Goal: Task Accomplishment & Management: Manage account settings

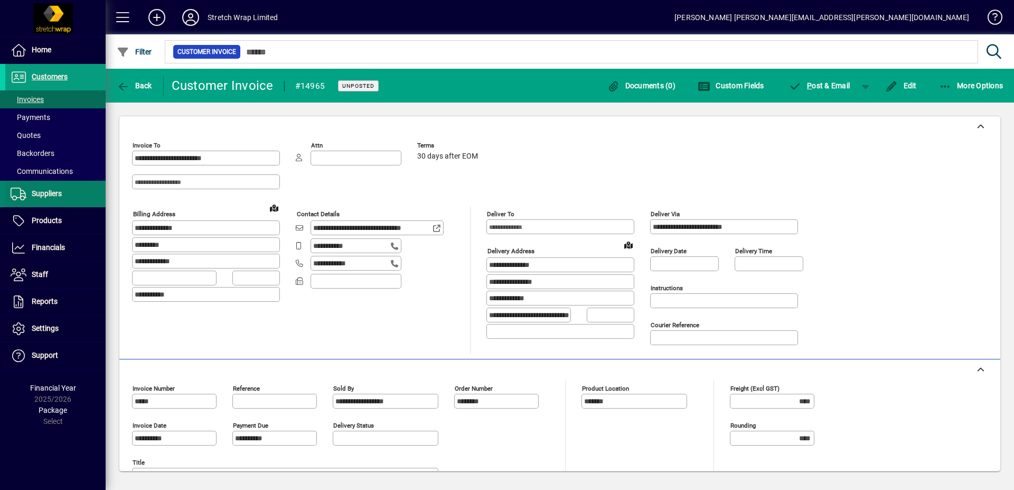
scroll to position [182, 0]
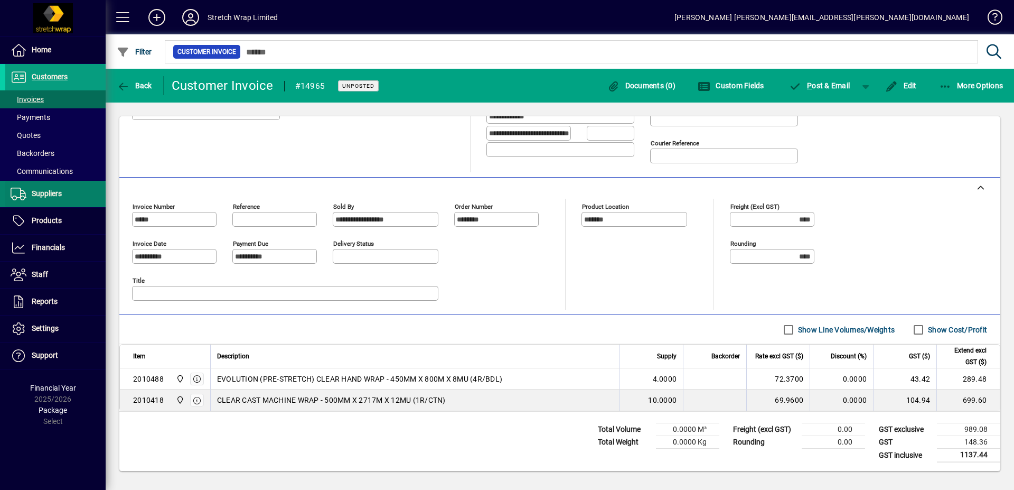
click at [40, 194] on span "Suppliers" at bounding box center [47, 193] width 30 height 8
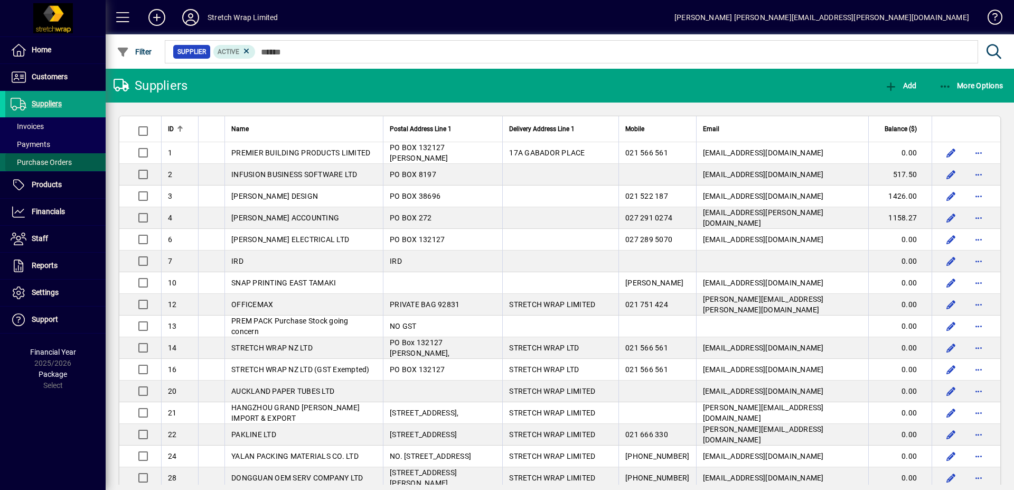
click at [49, 161] on span "Purchase Orders" at bounding box center [41, 162] width 61 height 8
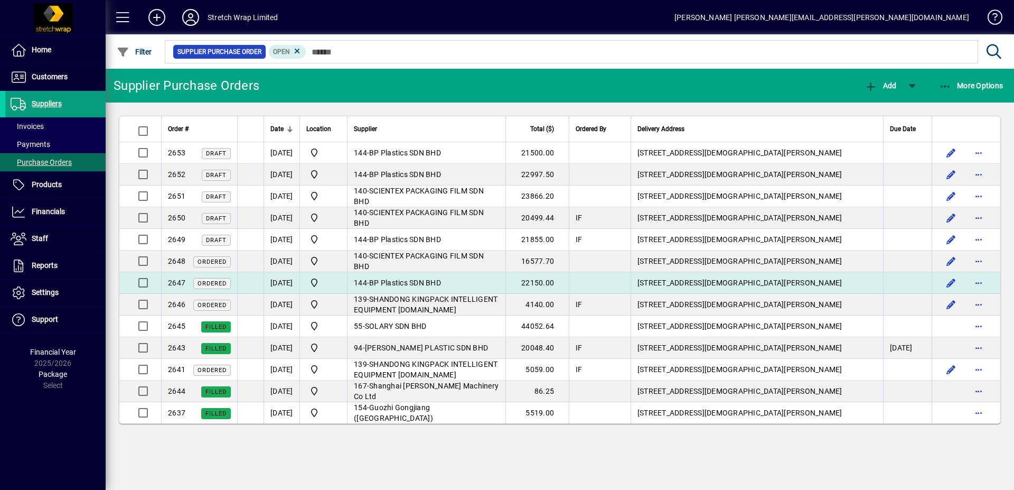
click at [420, 279] on span "BP Plastics SDN BHD" at bounding box center [405, 282] width 72 height 8
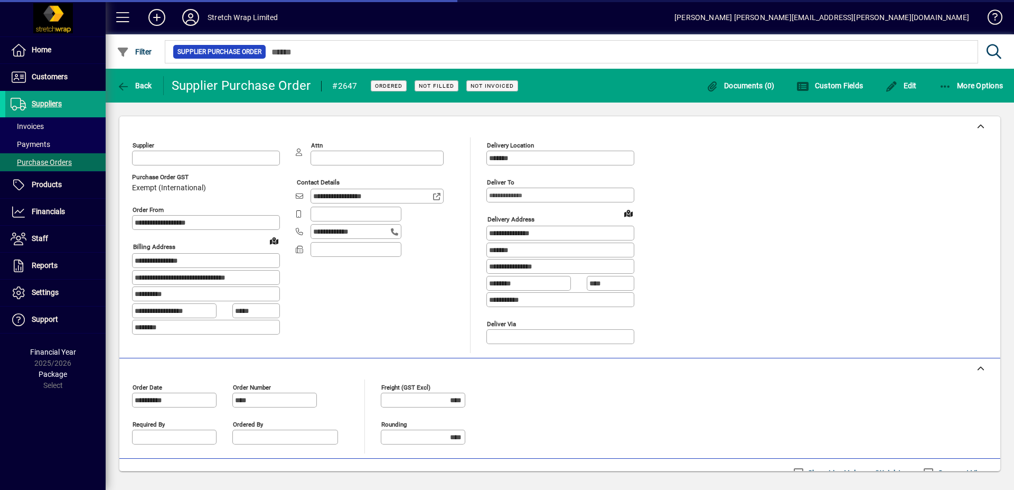
type input "**********"
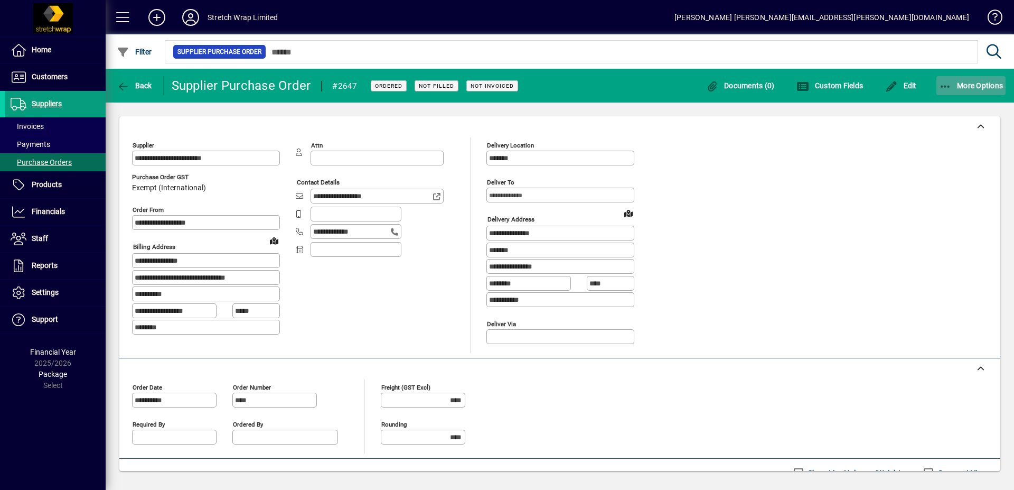
click at [945, 83] on icon "button" at bounding box center [945, 86] width 13 height 11
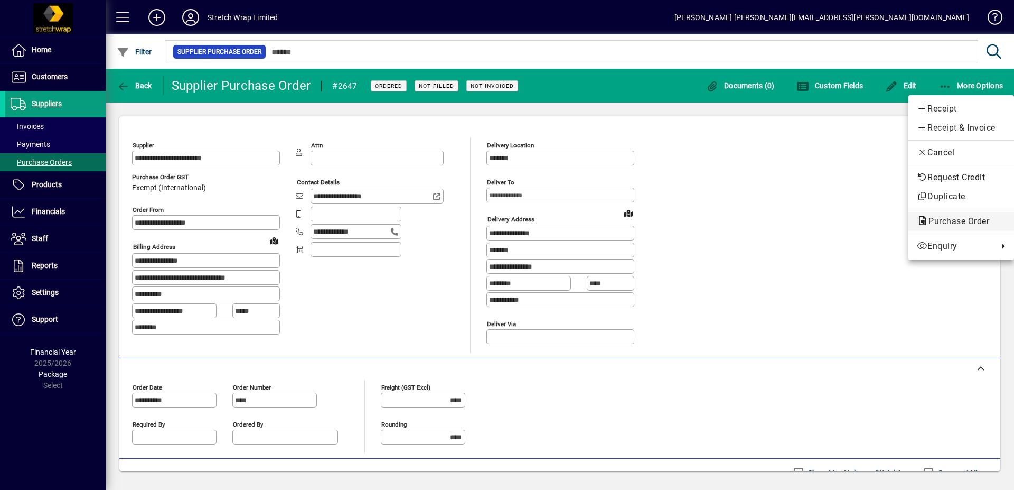
click at [940, 215] on span "Purchase Order" at bounding box center [961, 221] width 89 height 13
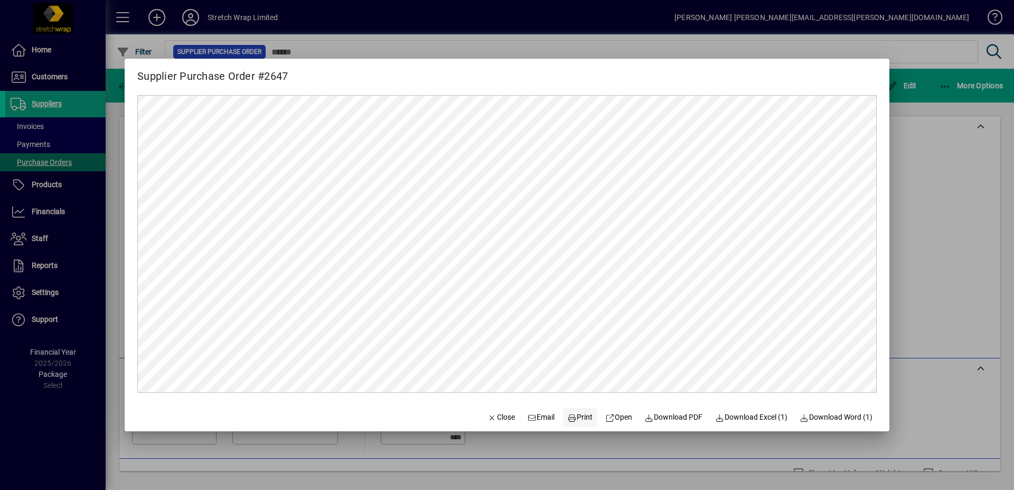
click at [568, 419] on span "Print" at bounding box center [579, 417] width 25 height 11
click at [483, 407] on span "button" at bounding box center [501, 417] width 36 height 25
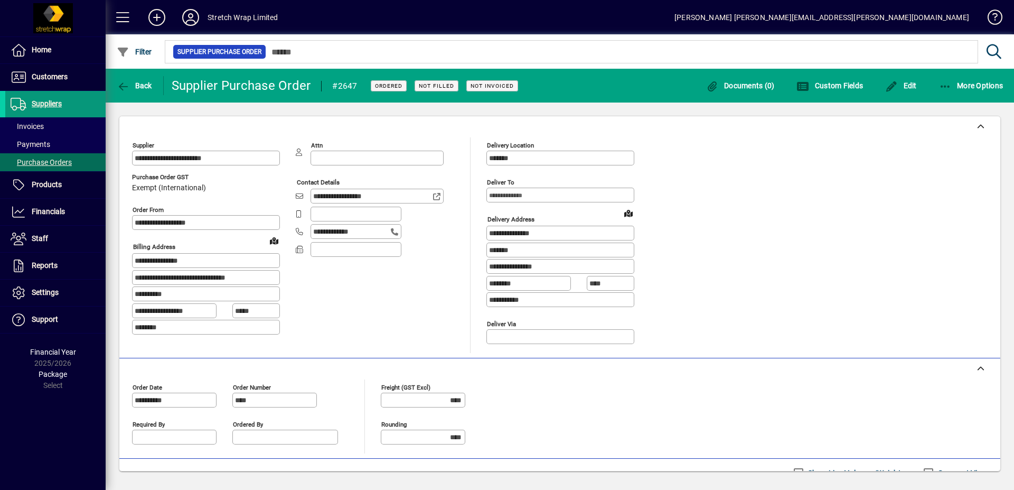
click at [35, 107] on span "Suppliers" at bounding box center [47, 103] width 30 height 8
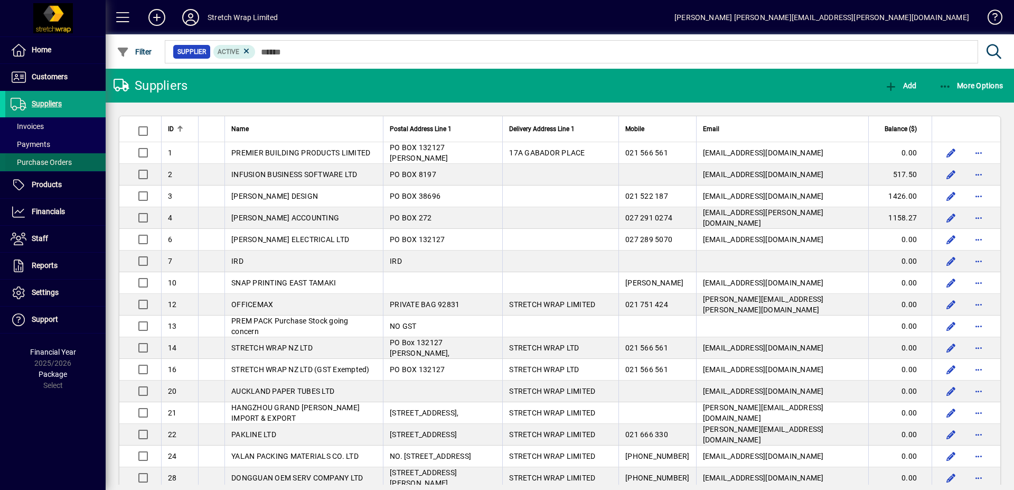
click at [41, 163] on span "Purchase Orders" at bounding box center [41, 162] width 61 height 8
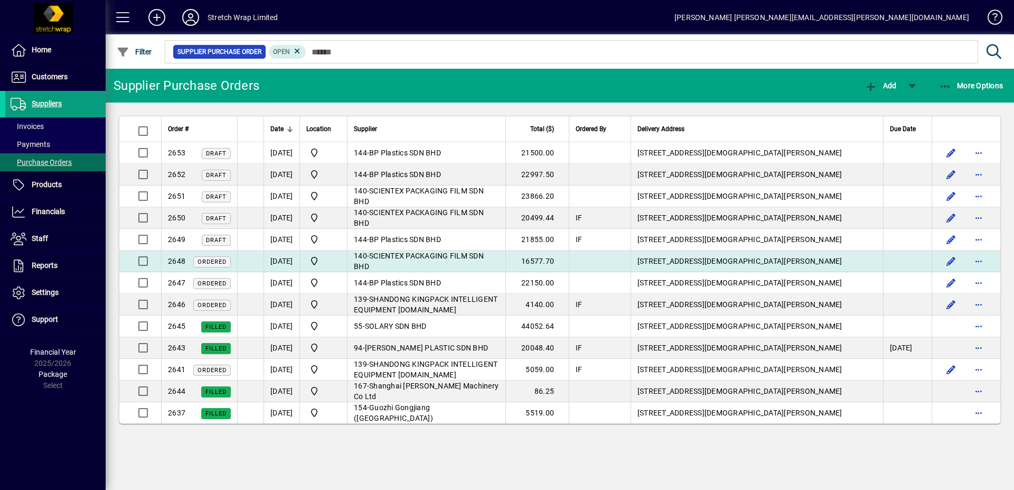
click at [298, 259] on td "[DATE]" at bounding box center [282, 261] width 36 height 22
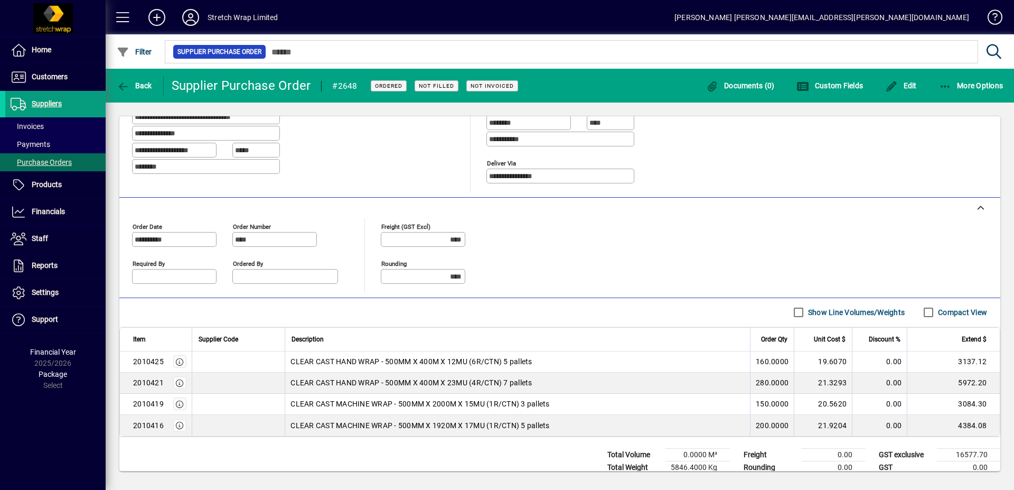
scroll to position [186, 0]
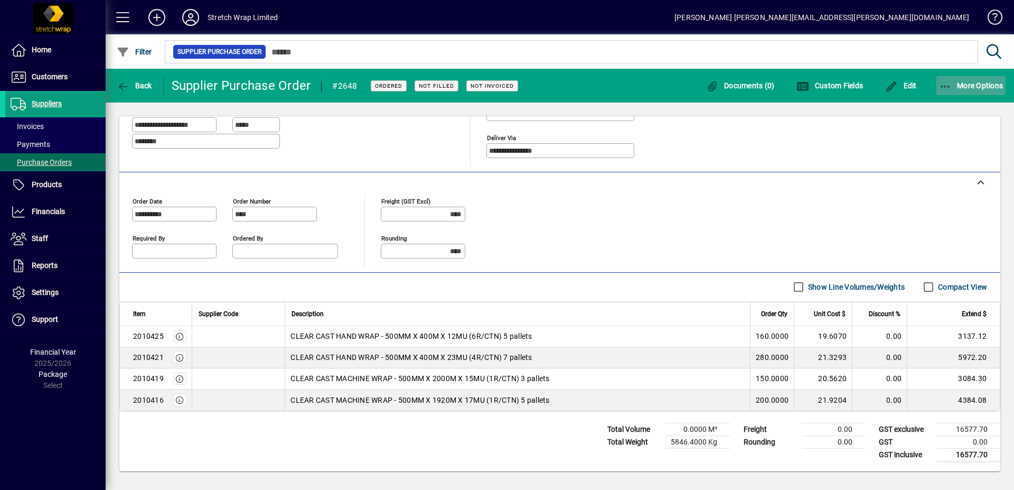
click at [962, 83] on span "More Options" at bounding box center [971, 85] width 64 height 8
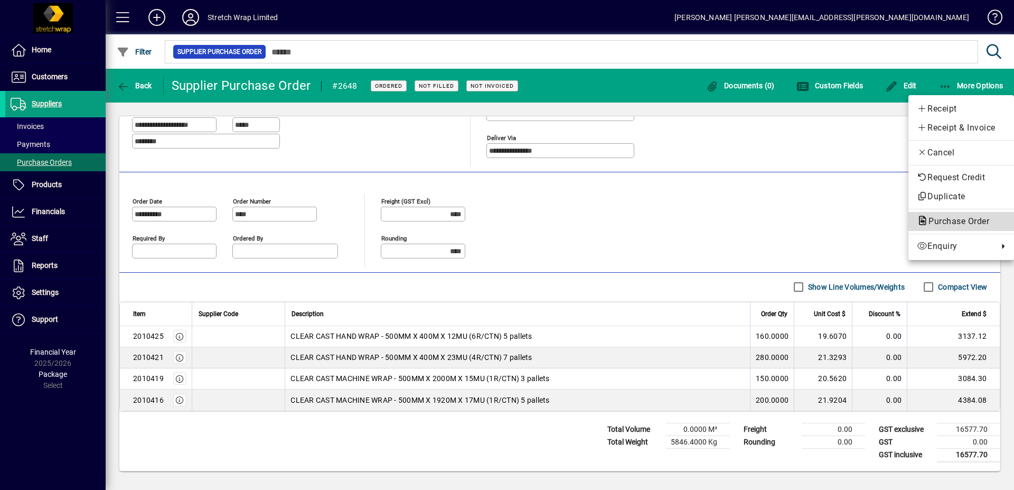
click at [941, 219] on span "Purchase Order" at bounding box center [956, 221] width 78 height 10
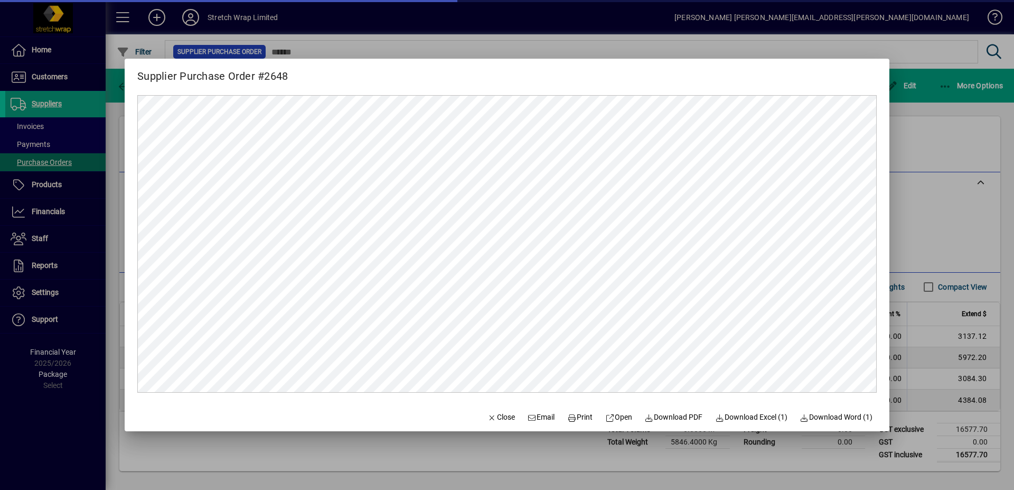
scroll to position [0, 0]
click at [572, 413] on span "Print" at bounding box center [579, 417] width 25 height 11
click at [490, 419] on span "Close" at bounding box center [501, 417] width 27 height 11
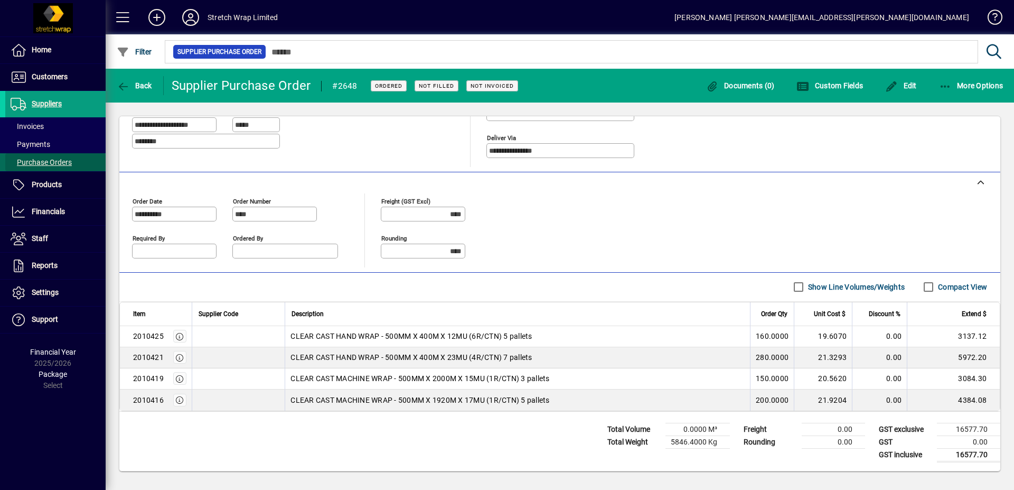
click at [58, 158] on span "Purchase Orders" at bounding box center [41, 162] width 61 height 8
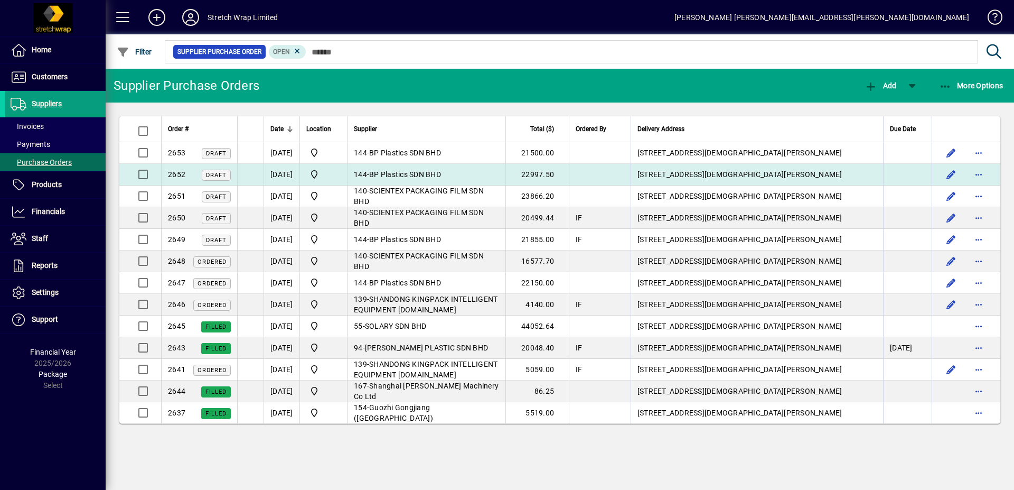
click at [441, 174] on span "BP Plastics SDN BHD" at bounding box center [405, 174] width 72 height 8
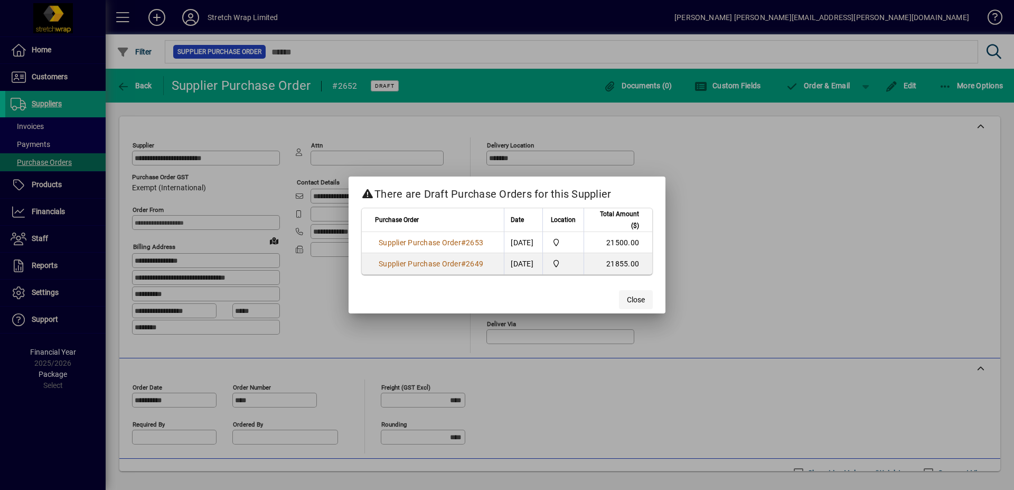
click at [636, 302] on span "Close" at bounding box center [636, 299] width 18 height 11
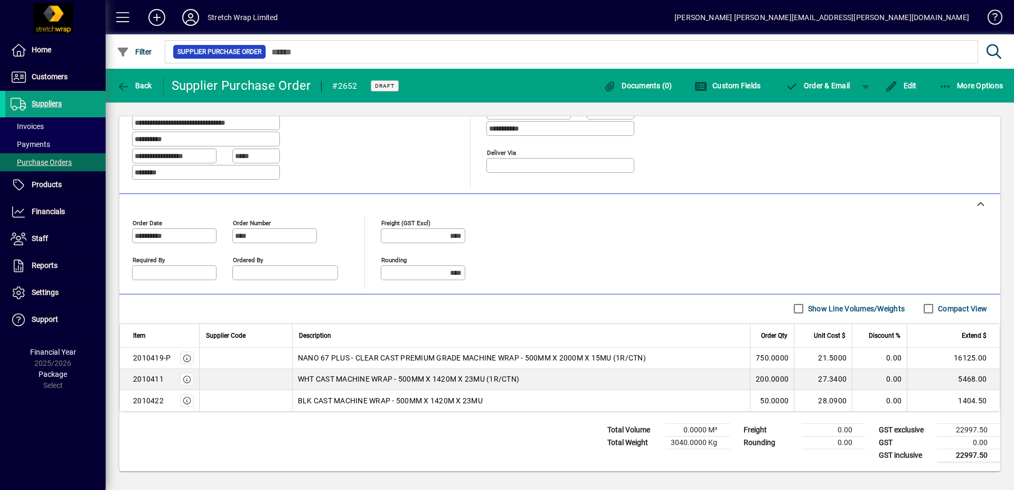
scroll to position [172, 0]
click at [966, 80] on span "button" at bounding box center [972, 85] width 70 height 25
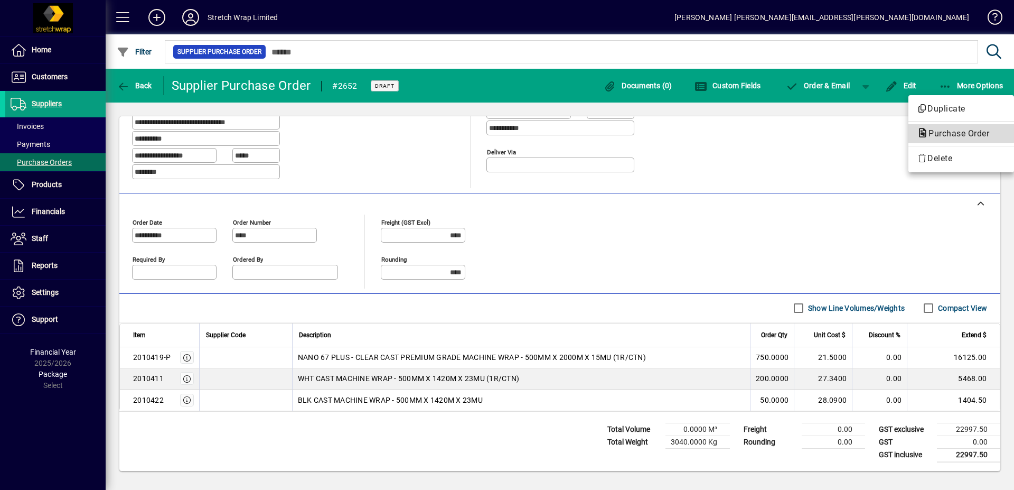
click at [948, 128] on span "Purchase Order" at bounding box center [956, 133] width 78 height 10
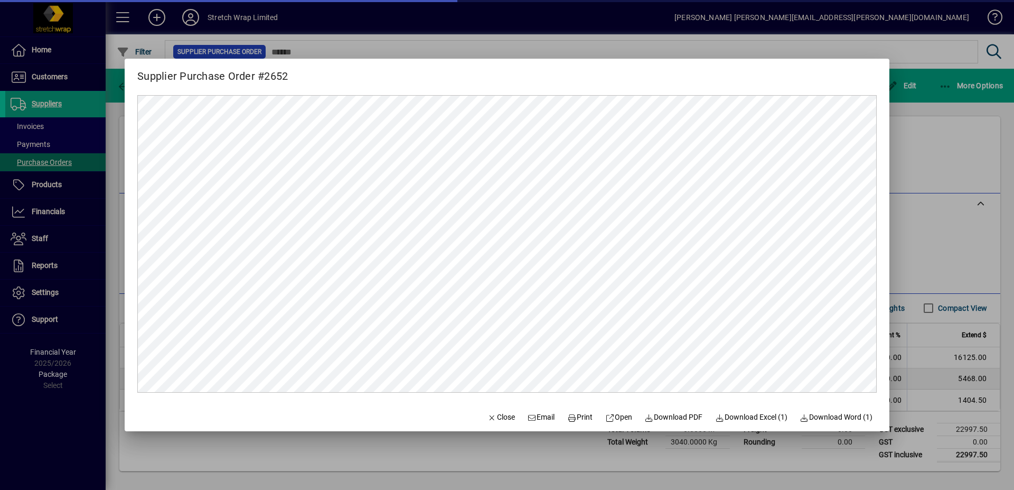
scroll to position [0, 0]
click at [572, 419] on span "Print" at bounding box center [579, 417] width 25 height 11
click at [500, 408] on span "button" at bounding box center [501, 417] width 36 height 25
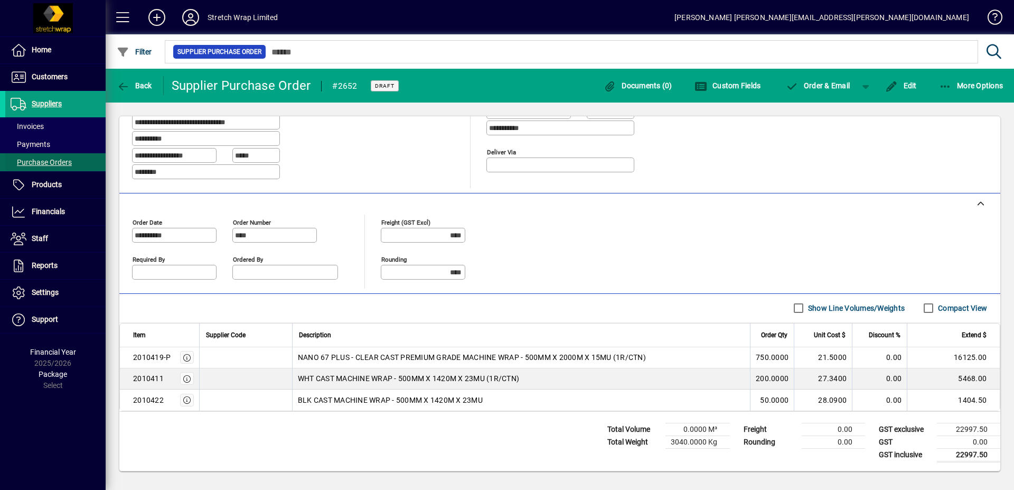
click at [28, 157] on span "Purchase Orders" at bounding box center [38, 162] width 67 height 11
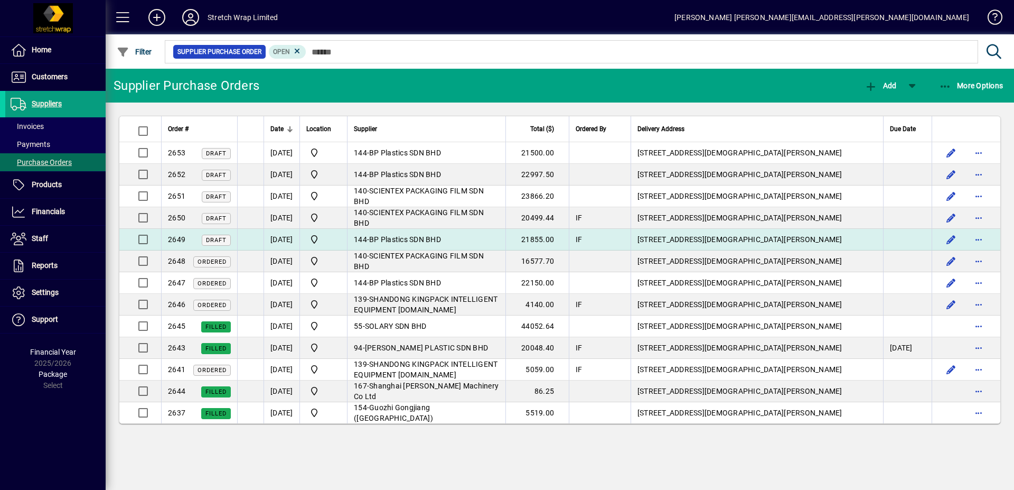
click at [247, 234] on td at bounding box center [250, 240] width 26 height 22
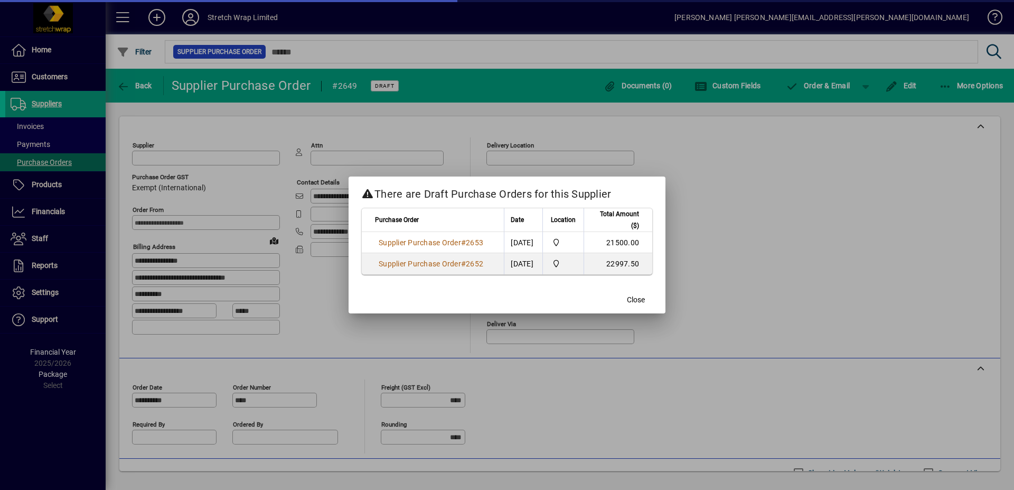
type input "********"
type input "*******"
type input "**********"
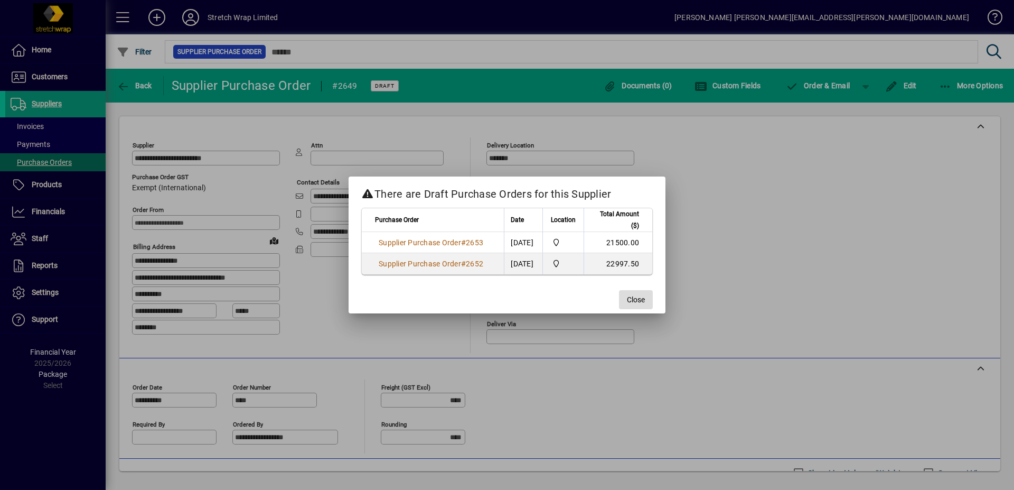
click at [641, 289] on span "button" at bounding box center [636, 299] width 34 height 25
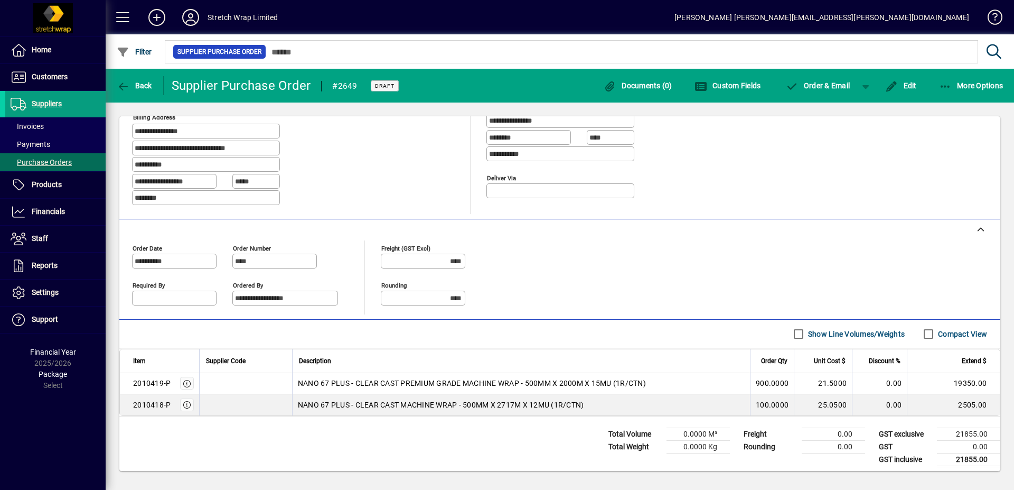
scroll to position [151, 0]
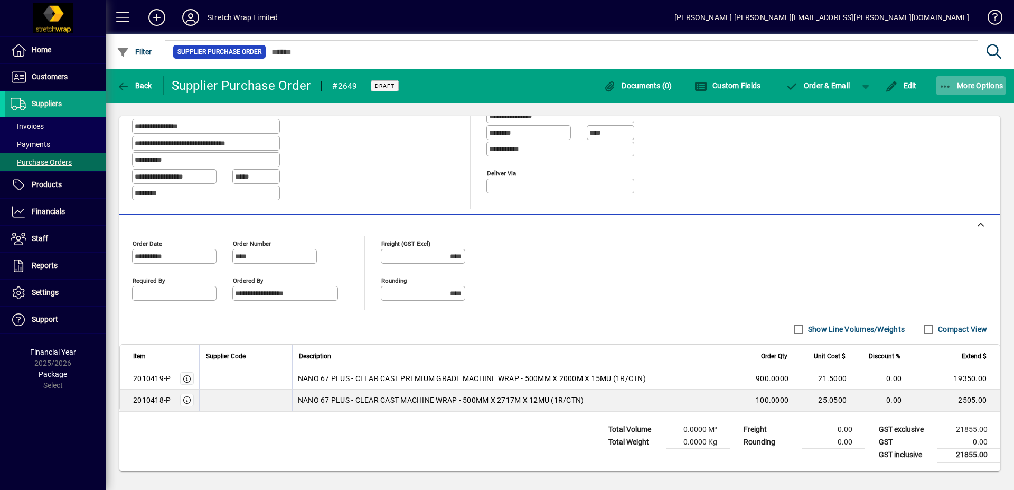
click at [984, 77] on span "button" at bounding box center [972, 85] width 70 height 25
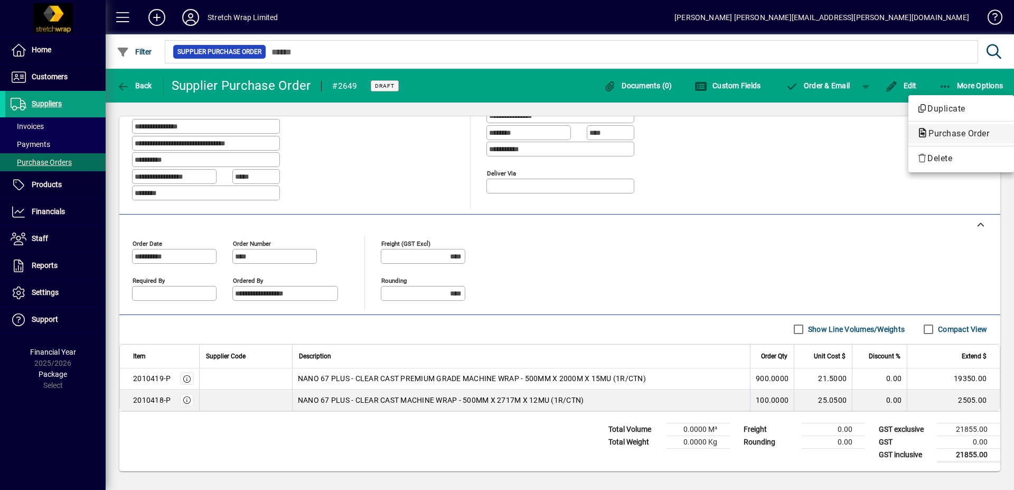
click at [957, 133] on span "Purchase Order" at bounding box center [956, 133] width 78 height 10
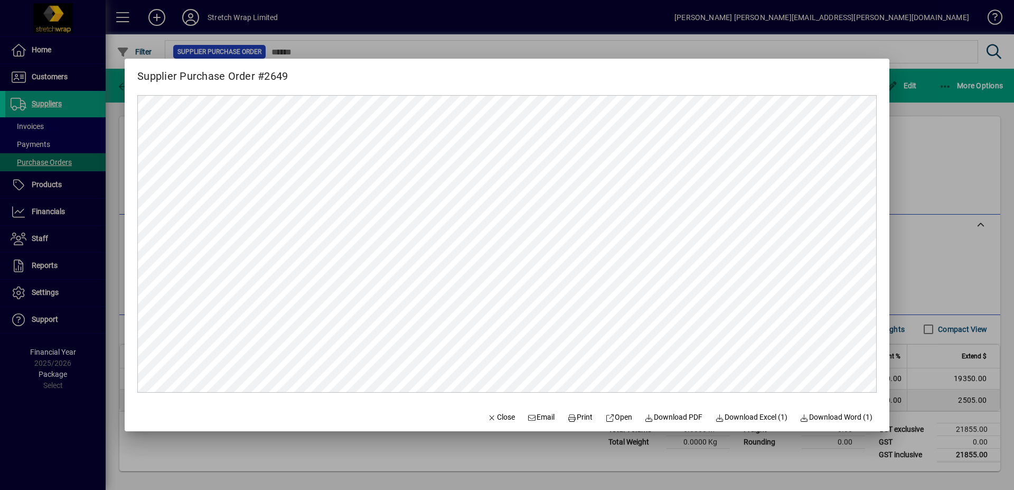
scroll to position [0, 0]
click at [579, 414] on span "Print" at bounding box center [579, 417] width 25 height 11
click at [490, 409] on span "button" at bounding box center [501, 417] width 36 height 25
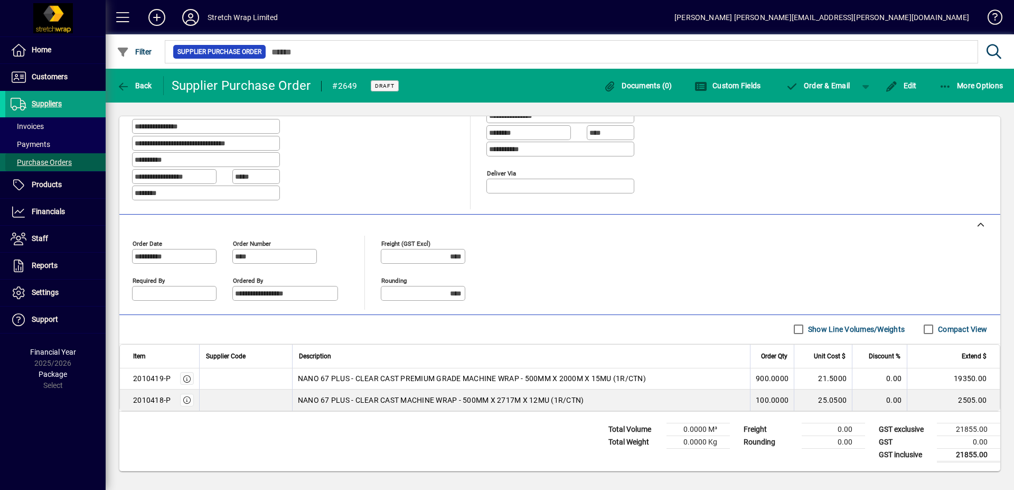
click at [45, 157] on span "Purchase Orders" at bounding box center [38, 162] width 67 height 11
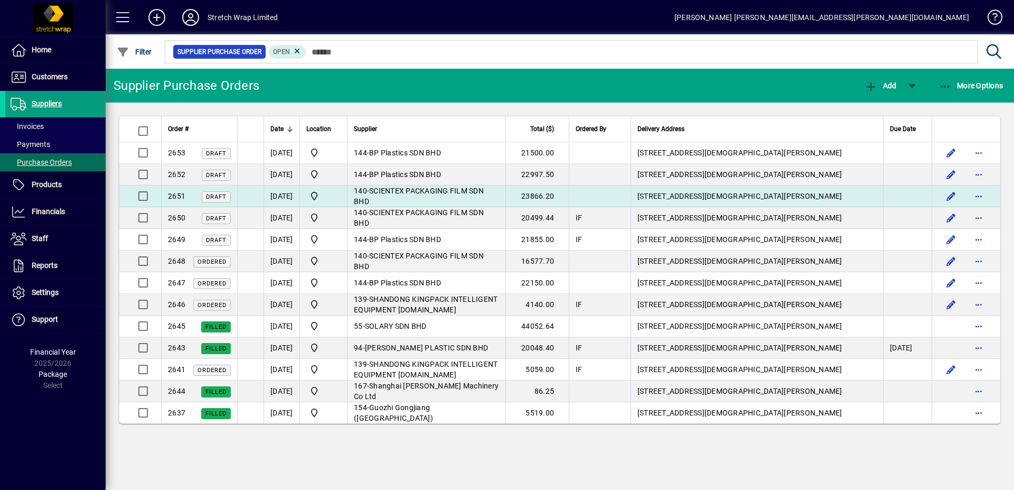
click at [420, 192] on span "SCIENTEX PACKAGING FILM SDN BHD" at bounding box center [419, 195] width 130 height 19
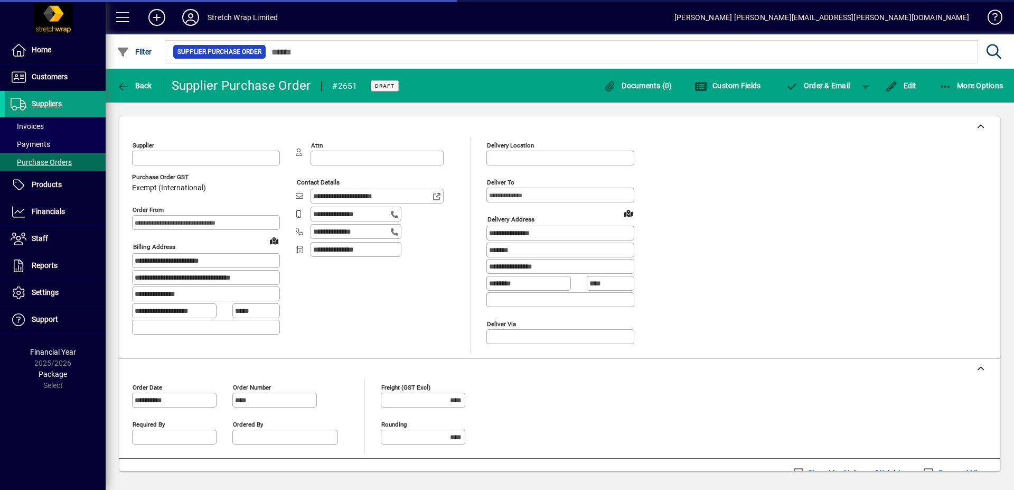
type input "**********"
type input "********"
type input "*******"
type input "**********"
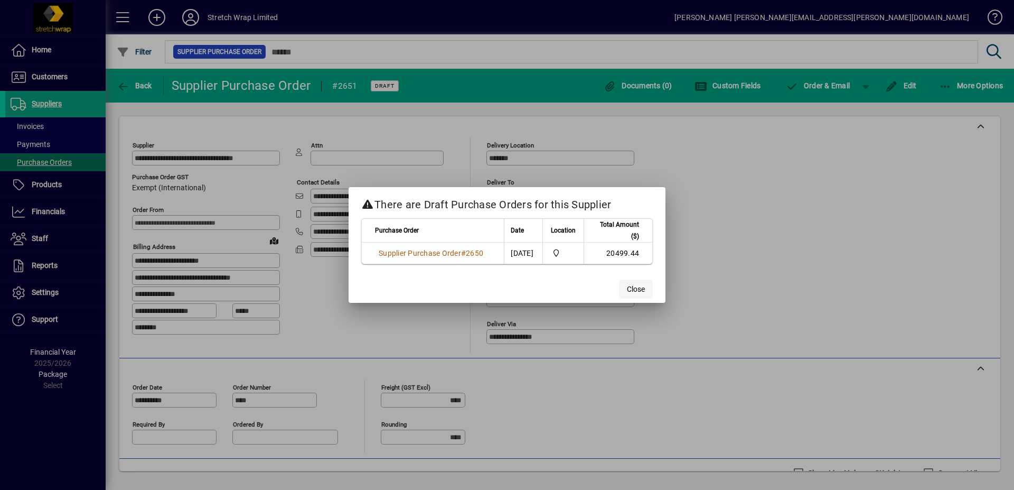
click at [637, 297] on span "button" at bounding box center [636, 288] width 34 height 25
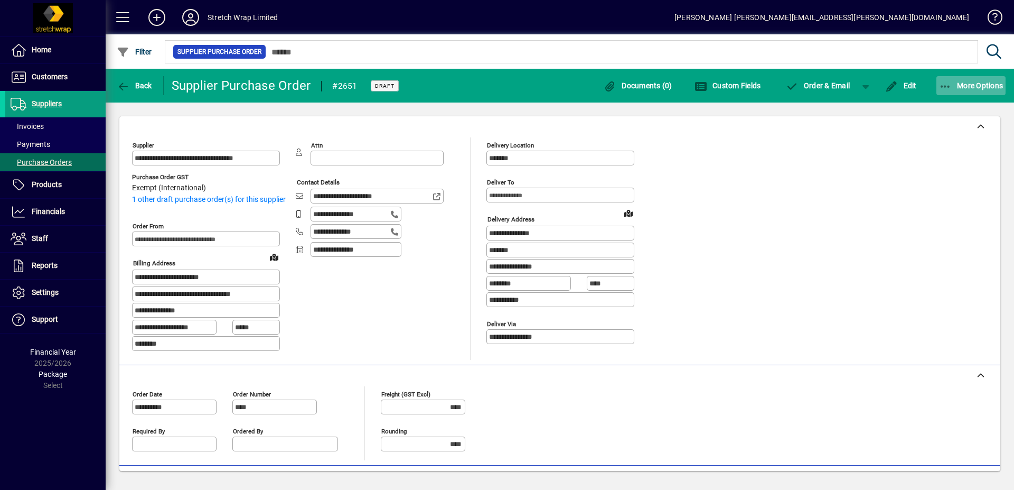
click at [963, 78] on span "button" at bounding box center [972, 85] width 70 height 25
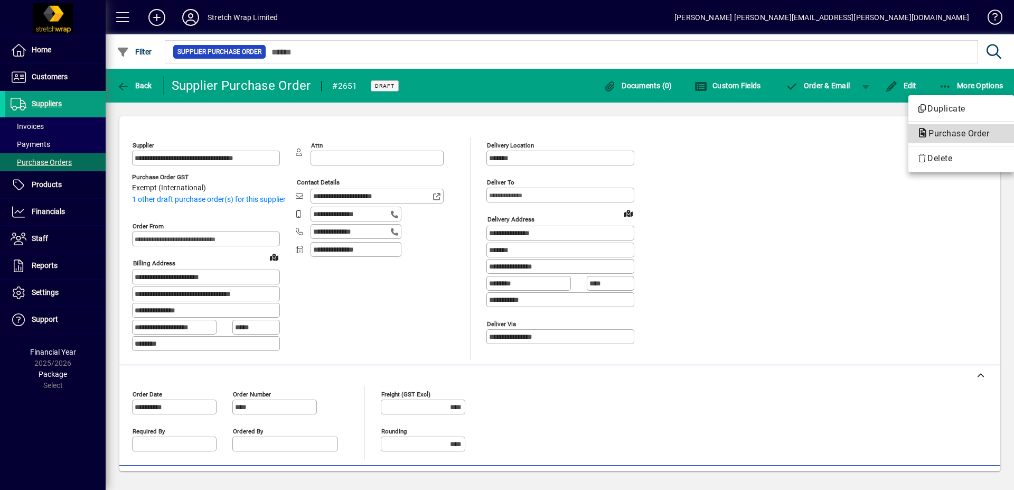
click at [949, 127] on span "Purchase Order" at bounding box center [961, 133] width 89 height 13
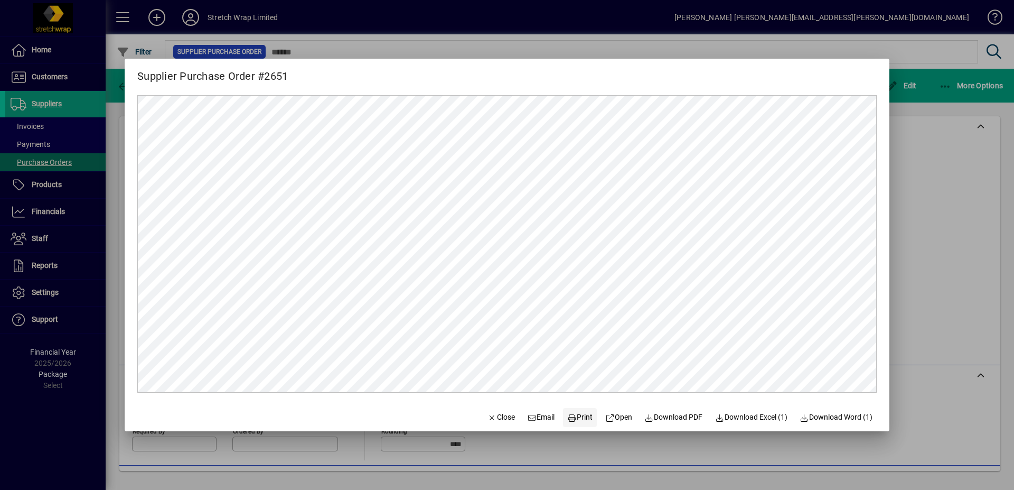
click at [580, 412] on span "Print" at bounding box center [579, 417] width 25 height 11
click at [489, 410] on span "button" at bounding box center [501, 417] width 36 height 25
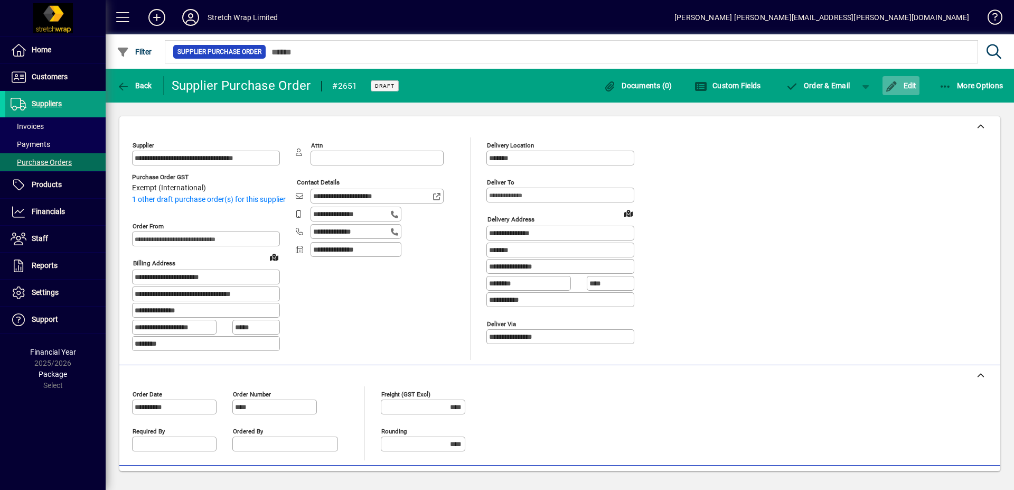
click at [897, 83] on icon "button" at bounding box center [891, 86] width 13 height 11
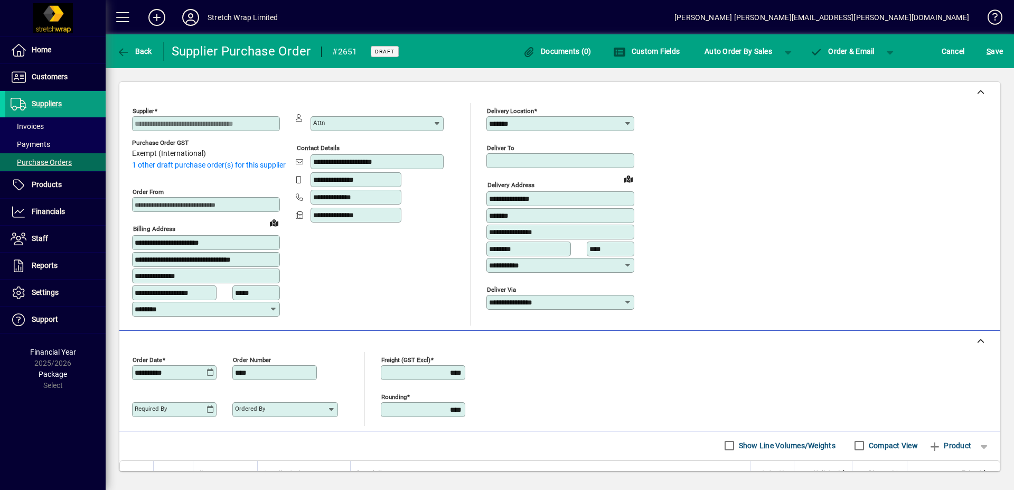
scroll to position [205, 0]
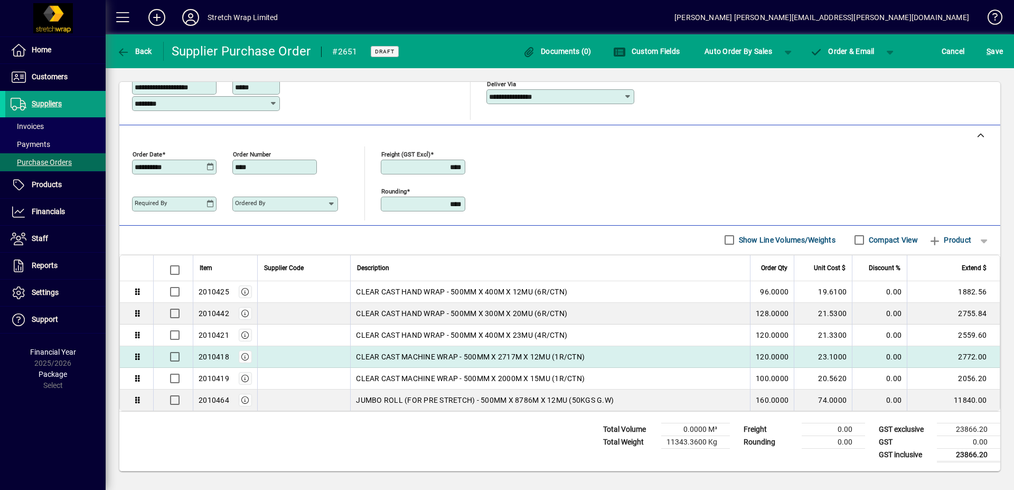
click at [760, 356] on td "120.0000" at bounding box center [772, 357] width 44 height 22
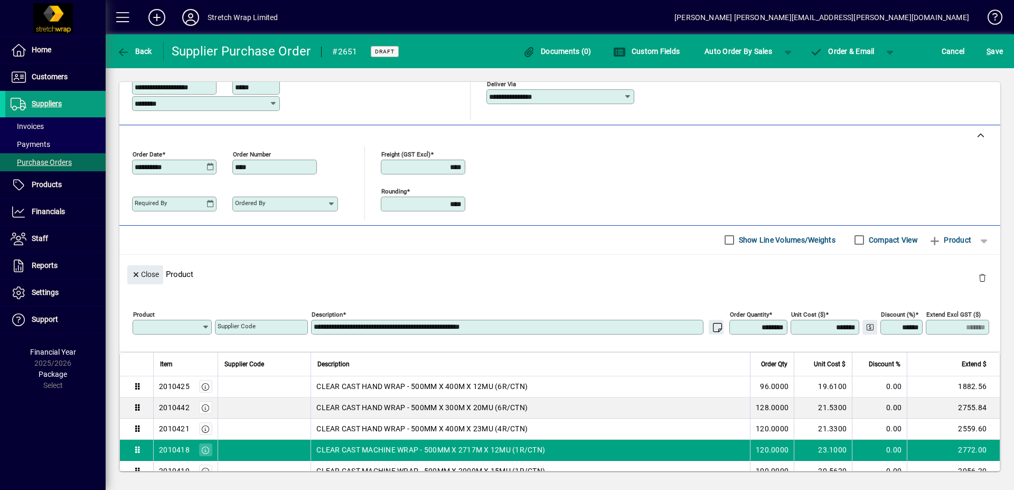
type input "*******"
drag, startPoint x: 740, startPoint y: 324, endPoint x: 1014, endPoint y: 302, distance: 275.1
click at [1014, 307] on div "**********" at bounding box center [560, 276] width 909 height 416
type input "***"
type input "*******"
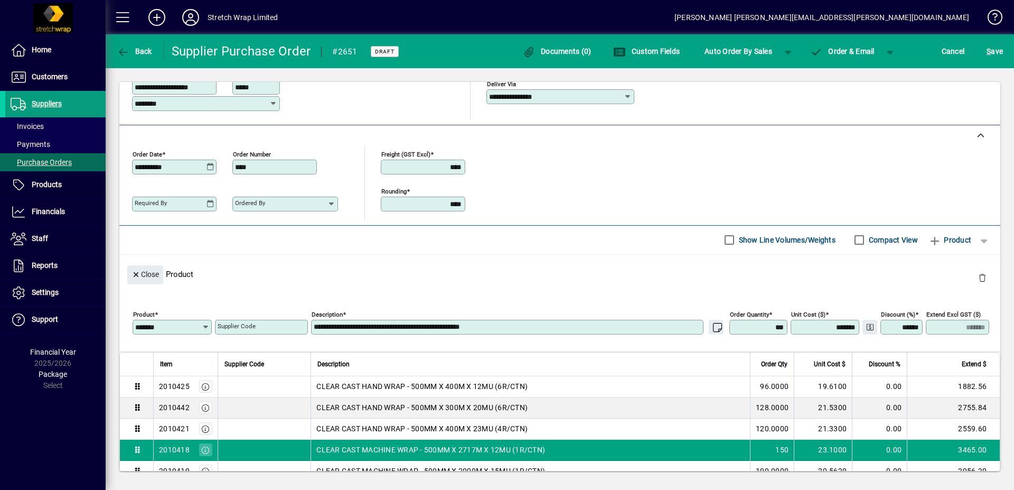
type input "********"
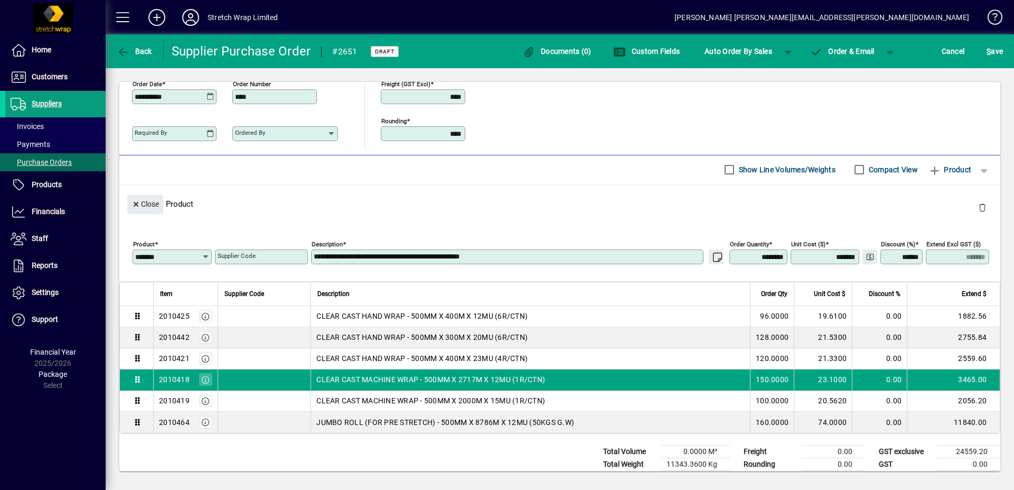
scroll to position [298, 0]
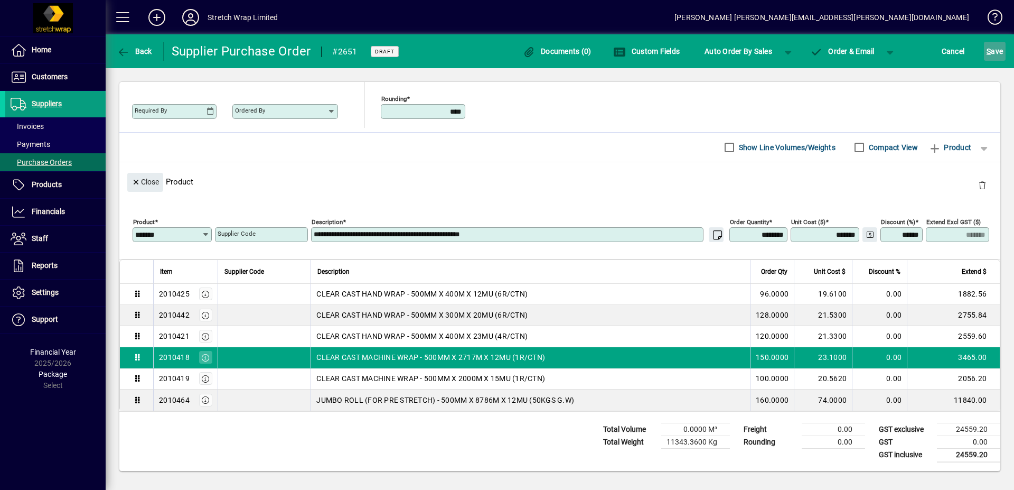
click at [1004, 49] on span "submit" at bounding box center [995, 51] width 22 height 25
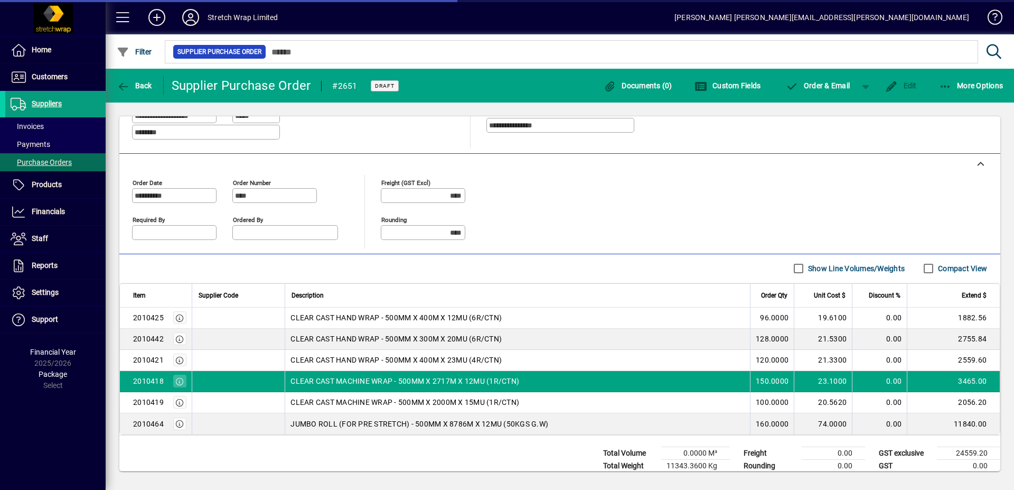
scroll to position [235, 0]
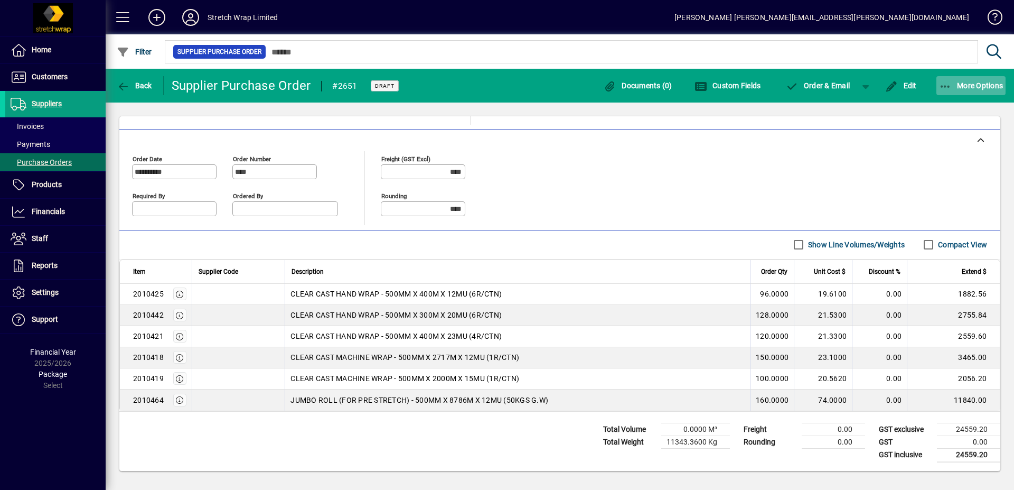
click at [967, 79] on span "button" at bounding box center [972, 85] width 70 height 25
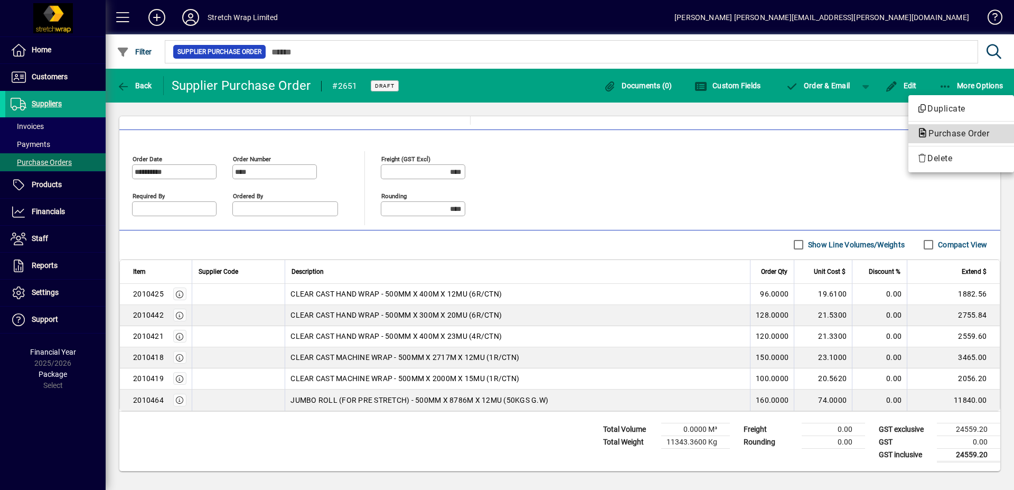
click at [959, 132] on span "Purchase Order" at bounding box center [956, 133] width 78 height 10
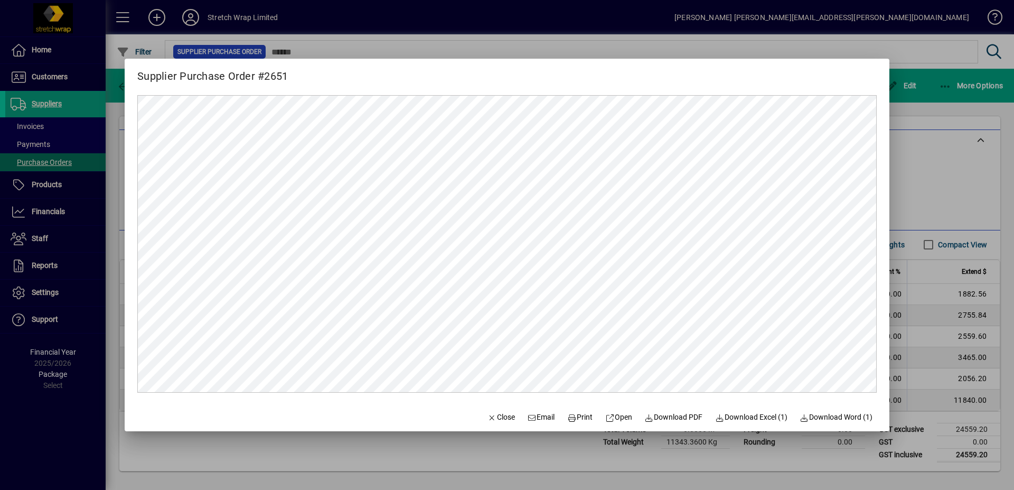
scroll to position [0, 0]
click at [568, 416] on span "Print" at bounding box center [579, 417] width 25 height 11
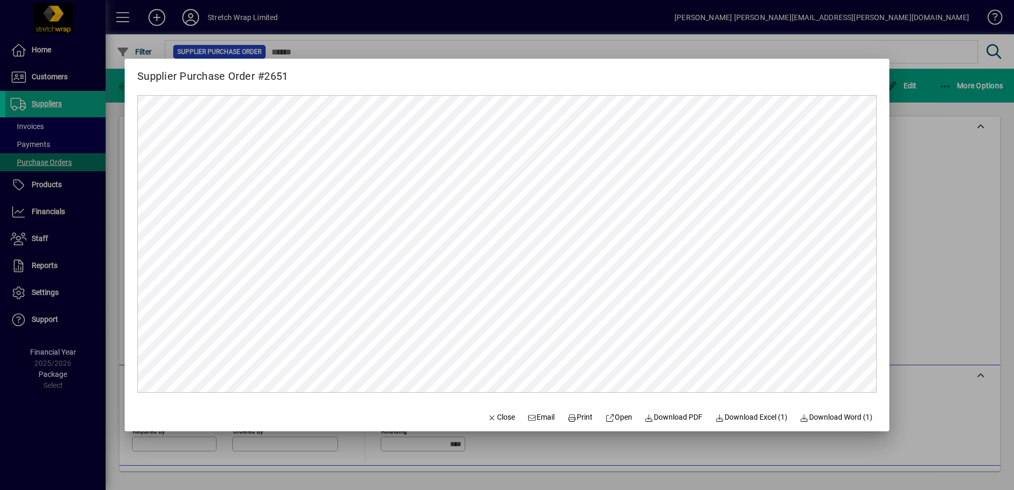
scroll to position [235, 0]
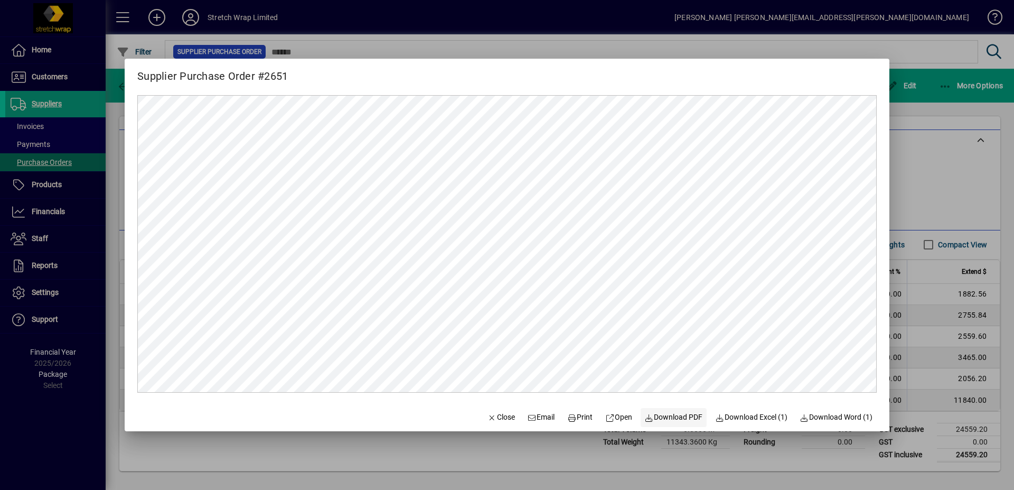
click at [669, 410] on span at bounding box center [674, 417] width 67 height 25
